Goal: Check status: Check status

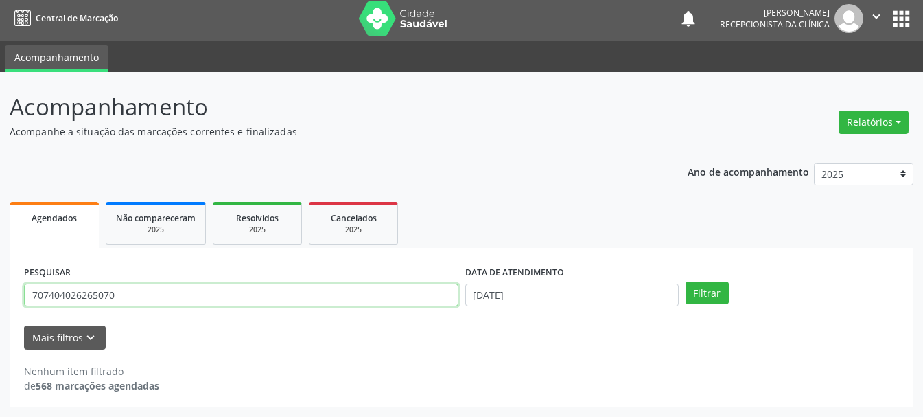
scroll to position [3, 0]
drag, startPoint x: 121, startPoint y: 284, endPoint x: 2, endPoint y: 287, distance: 119.4
click at [2, 287] on div "Acompanhamento Acompanhe a situação das marcações correntes e finalizadas Relat…" at bounding box center [461, 244] width 923 height 345
click at [217, 298] on input "707404026265070" at bounding box center [241, 294] width 434 height 23
drag, startPoint x: 217, startPoint y: 298, endPoint x: 104, endPoint y: 291, distance: 112.8
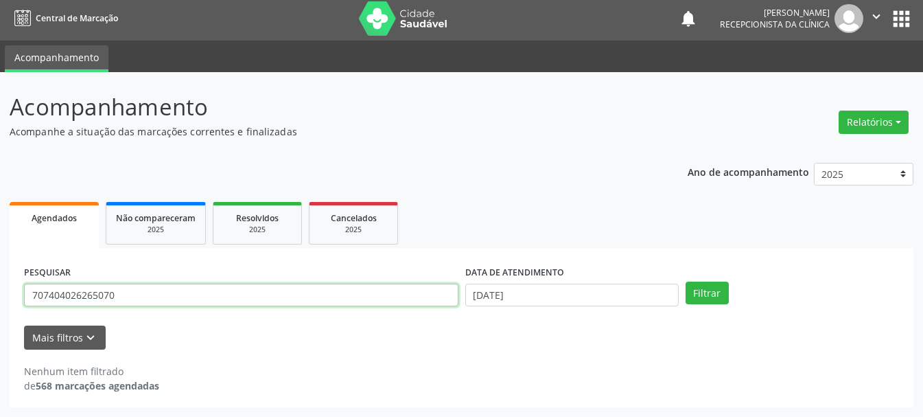
click at [104, 291] on input "707404026265070" at bounding box center [241, 294] width 434 height 23
paste input "CICERA [PERSON_NAME]"
type input "CICERA [PERSON_NAME]"
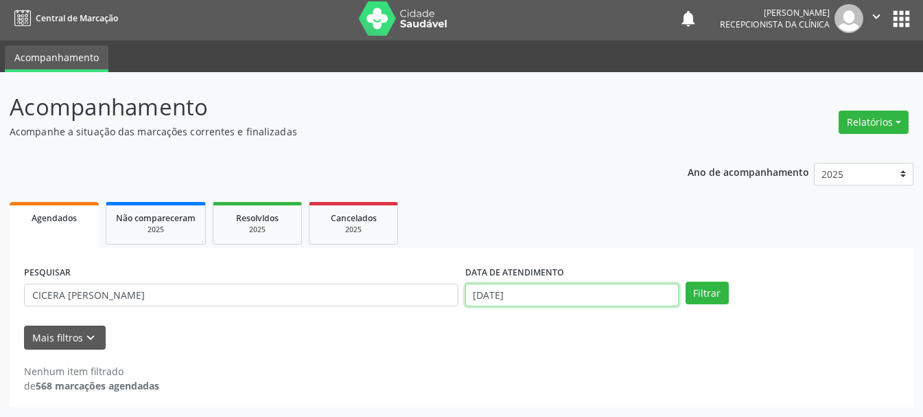
click at [606, 299] on input "[DATE]" at bounding box center [571, 294] width 213 height 23
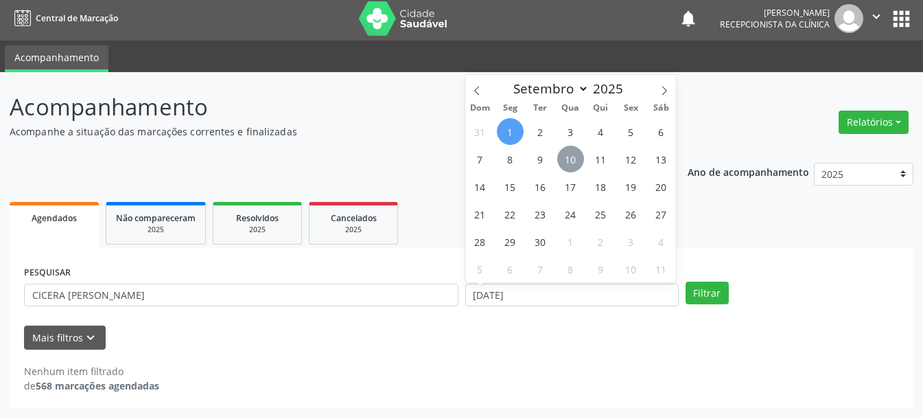
click at [574, 158] on span "10" at bounding box center [570, 158] width 27 height 27
type input "[DATE]"
click at [574, 158] on span "10" at bounding box center [570, 158] width 27 height 27
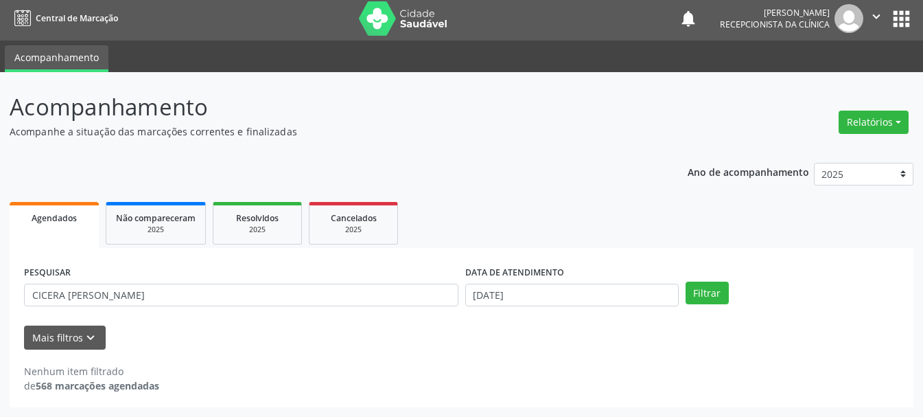
click at [869, 17] on icon "" at bounding box center [876, 16] width 15 height 15
click at [844, 78] on link "Sair" at bounding box center [841, 80] width 95 height 19
